Goal: Task Accomplishment & Management: Use online tool/utility

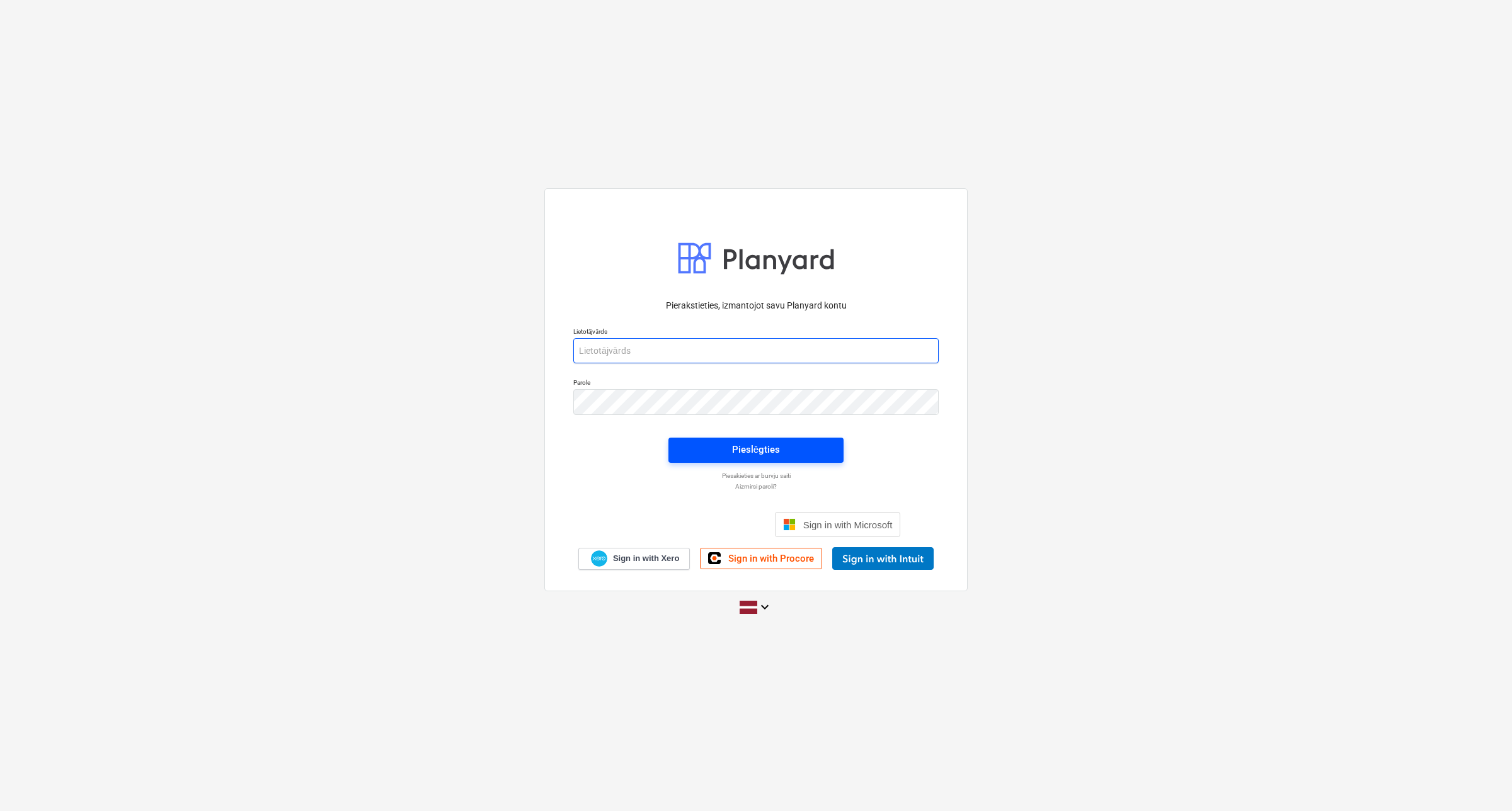
type input "[EMAIL_ADDRESS][DOMAIN_NAME]"
click at [732, 448] on span "Pieslēgties" at bounding box center [755, 449] width 145 height 17
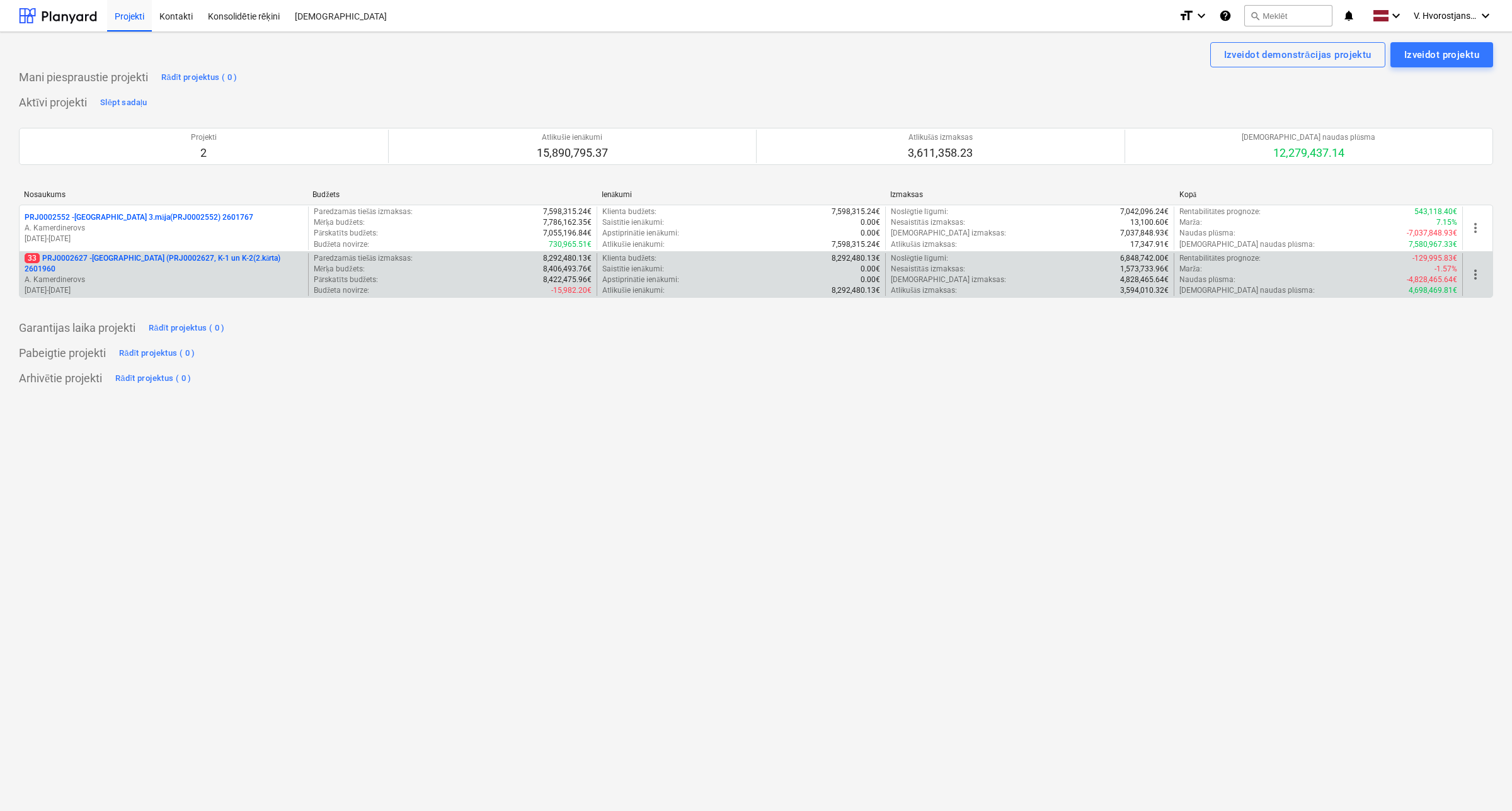
click at [196, 274] on p "A. Kamerdinerovs" at bounding box center [163, 279] width 278 height 11
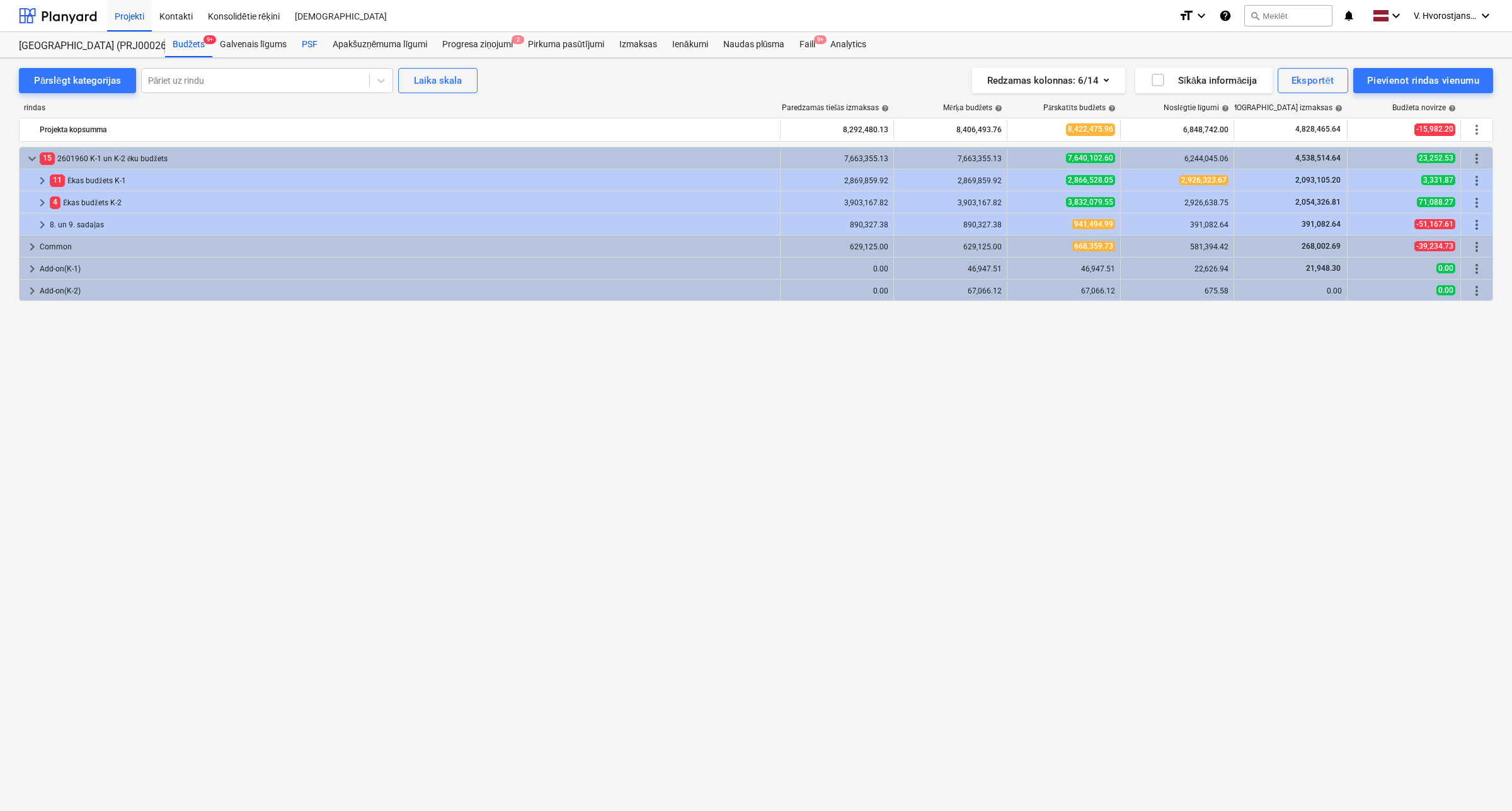
click at [297, 49] on div "PSF" at bounding box center [309, 45] width 31 height 25
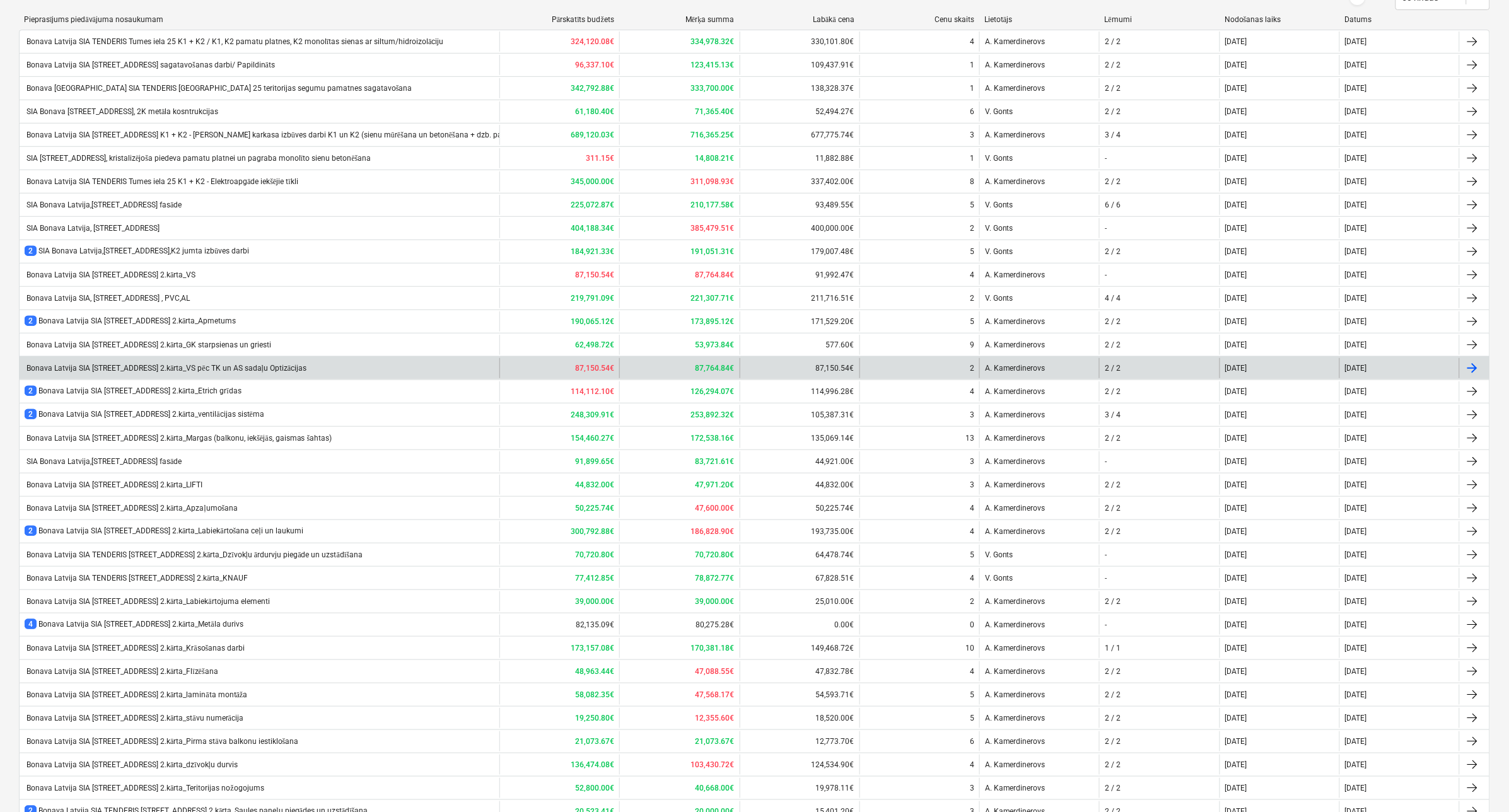
scroll to position [307, 0]
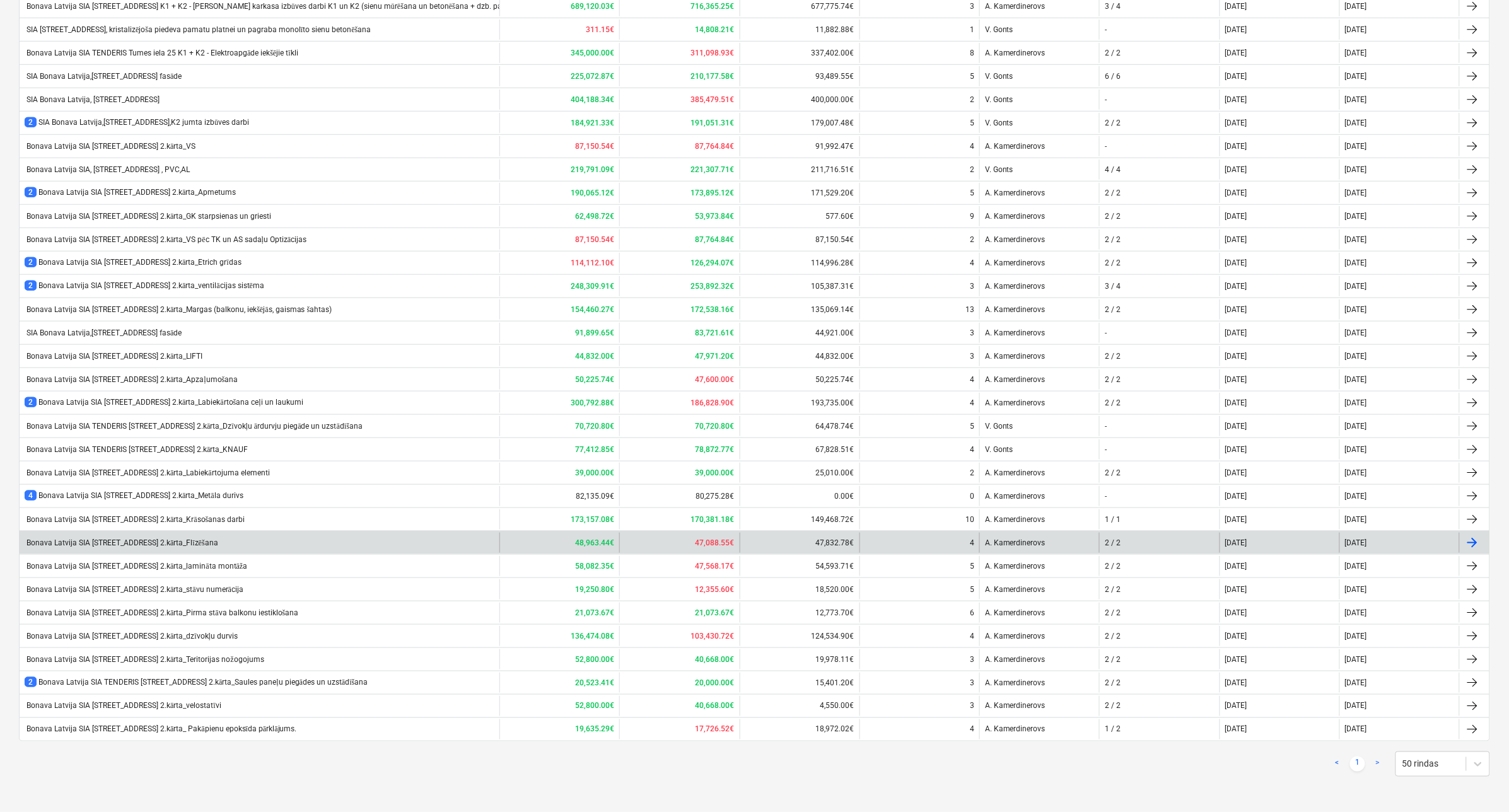
click at [262, 540] on div "Bonava Latvija SIA [STREET_ADDRESS] 2.kārta_Flīzēšana" at bounding box center [259, 542] width 480 height 20
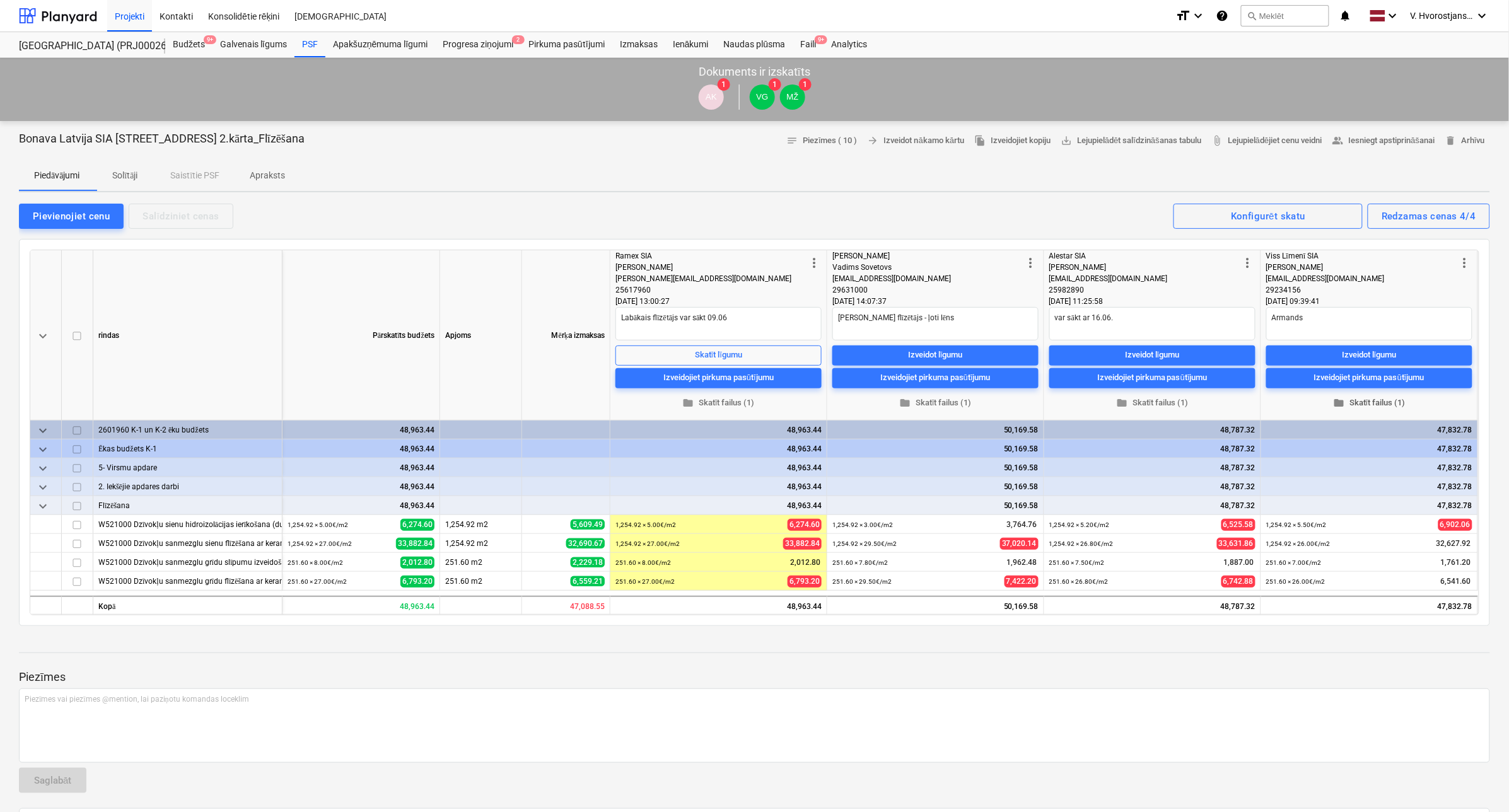
click at [1356, 407] on span "folder Skatīt failus (1)" at bounding box center [1369, 402] width 196 height 15
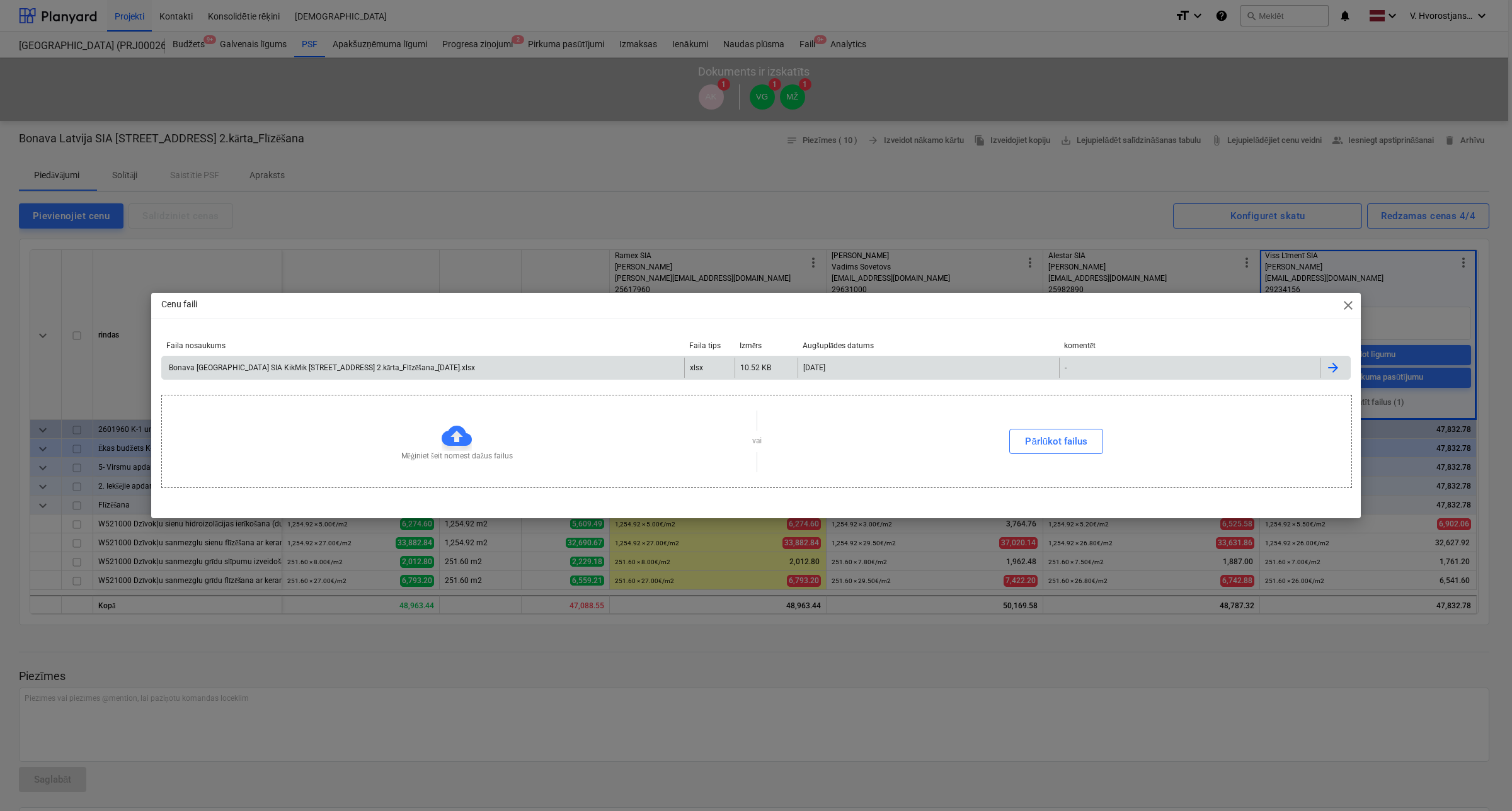
click at [375, 369] on div "Bonava [GEOGRAPHIC_DATA] SIA KikMik [STREET_ADDRESS] 2.kārta_Flīzēšana_[DATE].x…" at bounding box center [321, 369] width 308 height 10
type textarea "x"
